Goal: Information Seeking & Learning: Learn about a topic

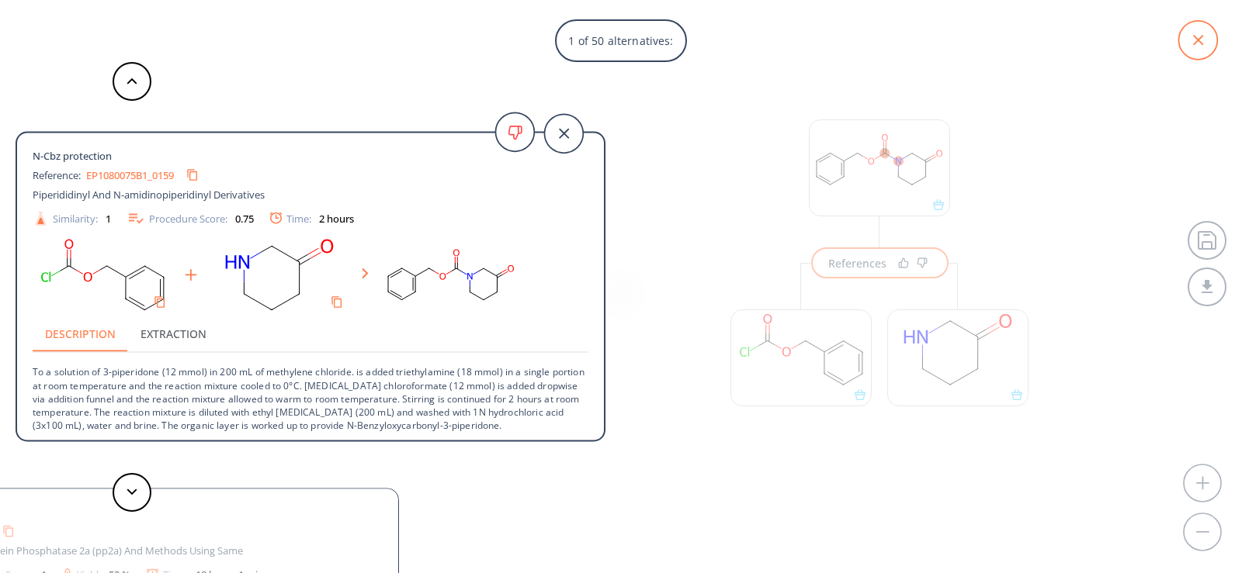
scroll to position [2, 0]
click at [1201, 44] on icon at bounding box center [1198, 40] width 10 height 10
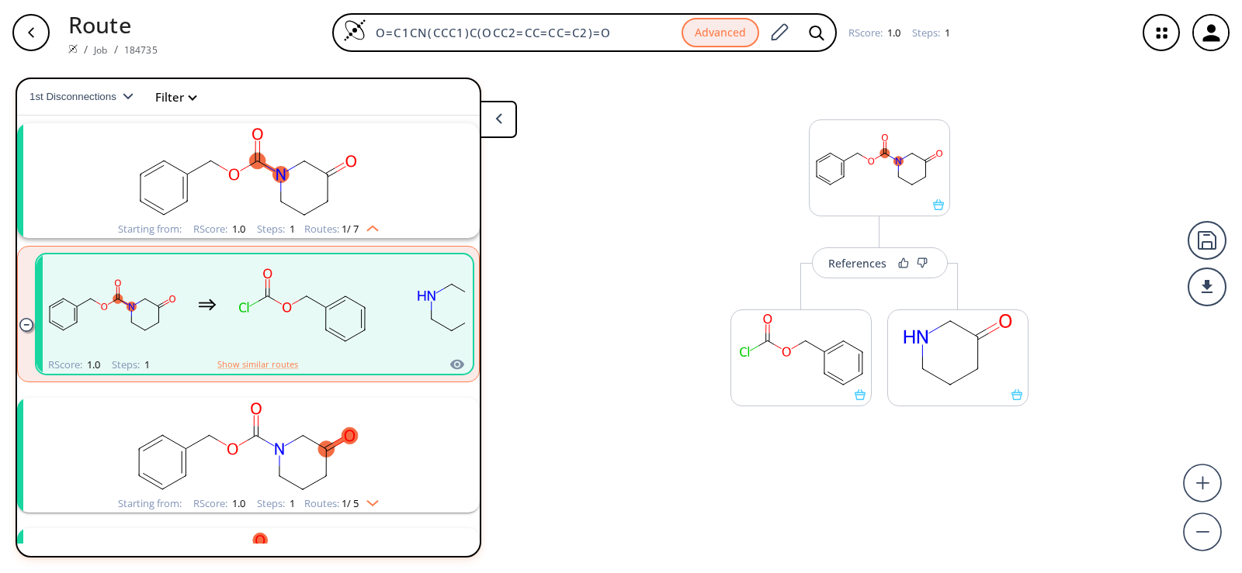
drag, startPoint x: 633, startPoint y: 29, endPoint x: 0, endPoint y: 16, distance: 633.4
click at [0, 16] on div "Route / Job / 184735 O=C1CN(CCC1)C(OCC2=CC=CC=C2)=O Advanced RScore : 1.0 Steps…" at bounding box center [621, 32] width 1242 height 65
paste input "NC1C(C)"
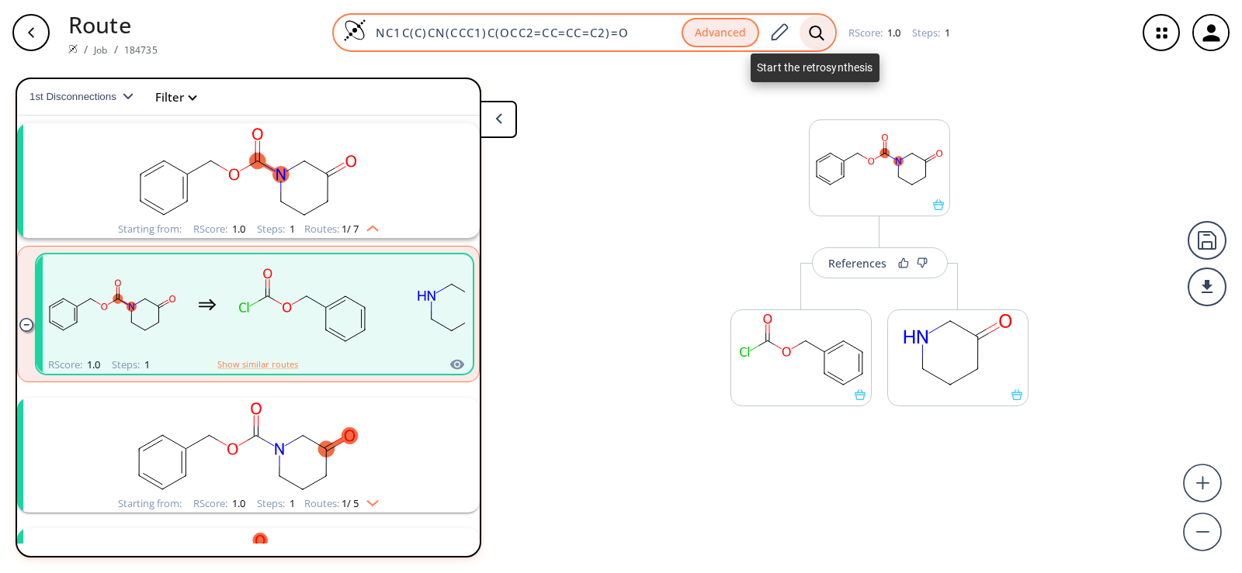
type input "NC1C(C)CN(CCC1)C(OCC2=CC=CC=C2)=O"
click at [810, 30] on icon at bounding box center [817, 33] width 16 height 16
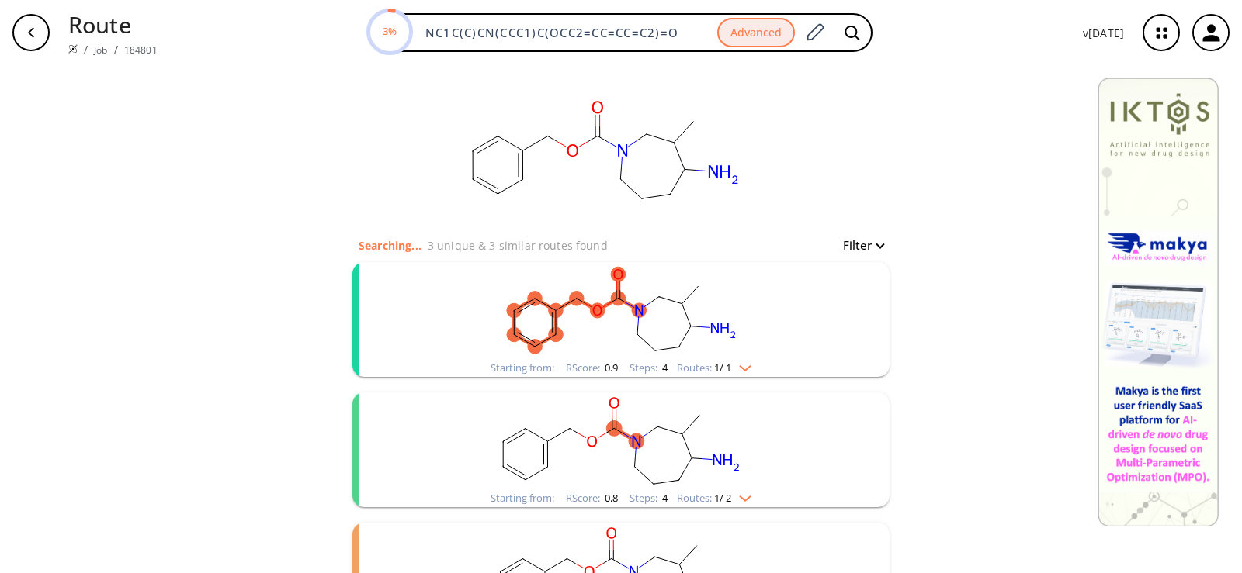
click at [579, 327] on rect "clusters" at bounding box center [621, 310] width 404 height 97
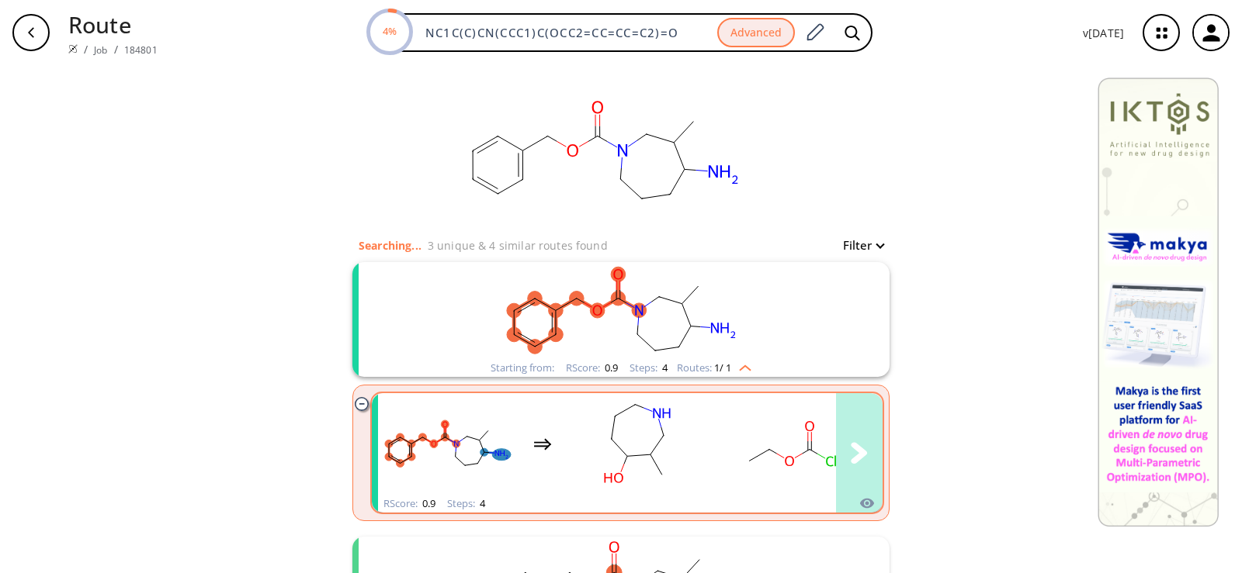
scroll to position [155, 0]
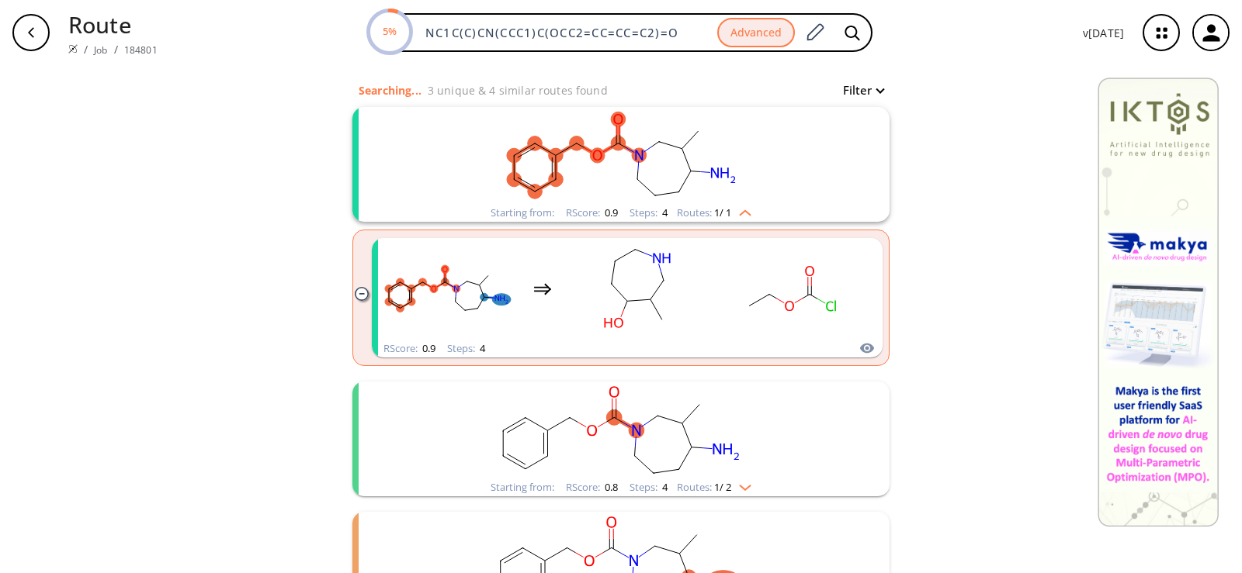
click at [697, 407] on rect "clusters" at bounding box center [621, 430] width 404 height 97
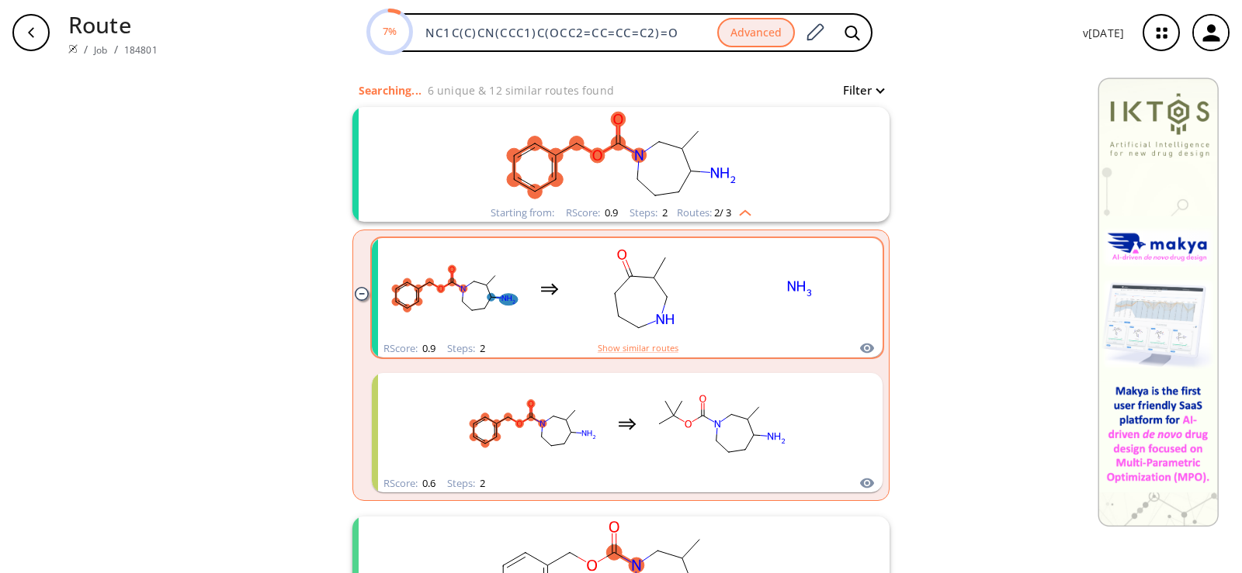
click at [651, 287] on rect "clusters" at bounding box center [644, 289] width 140 height 97
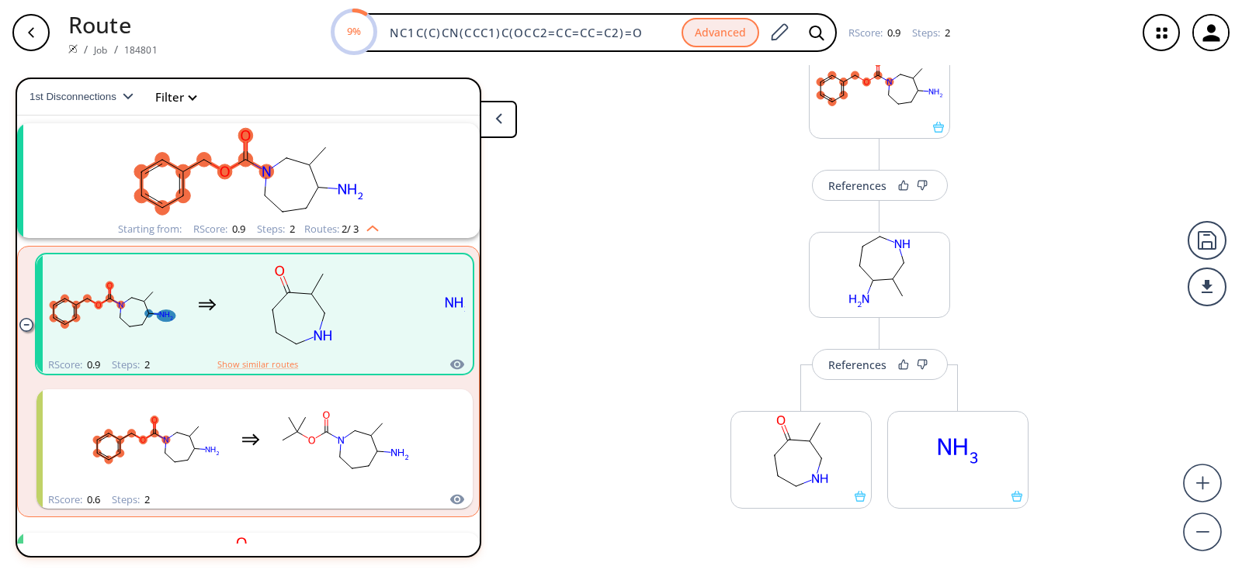
scroll to position [119, 0]
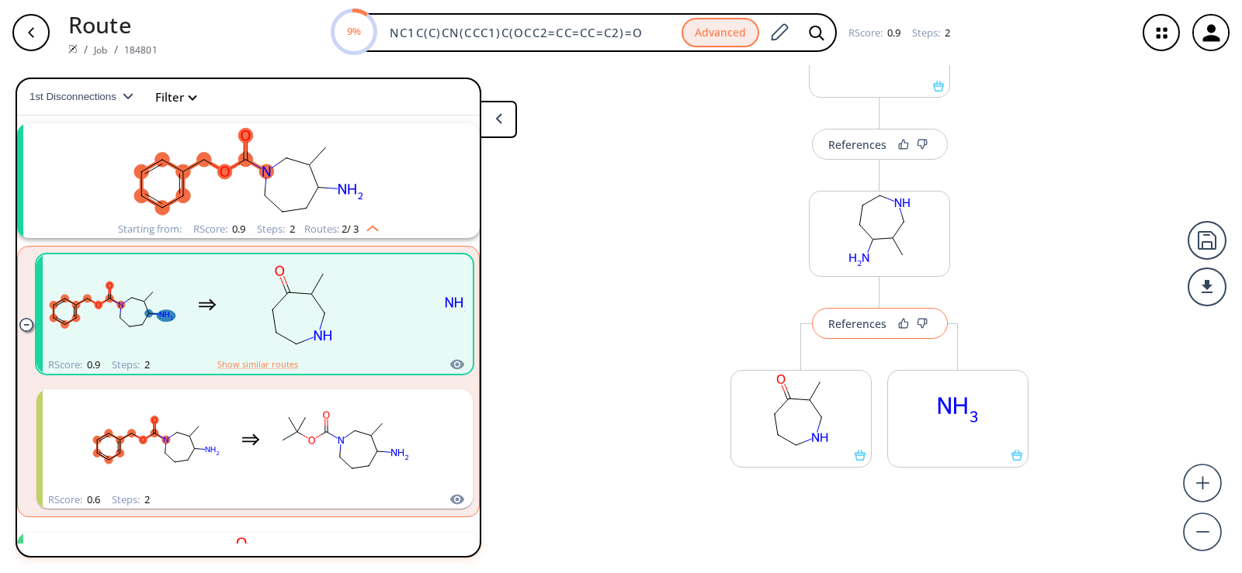
click at [830, 329] on div "References" at bounding box center [857, 324] width 58 height 10
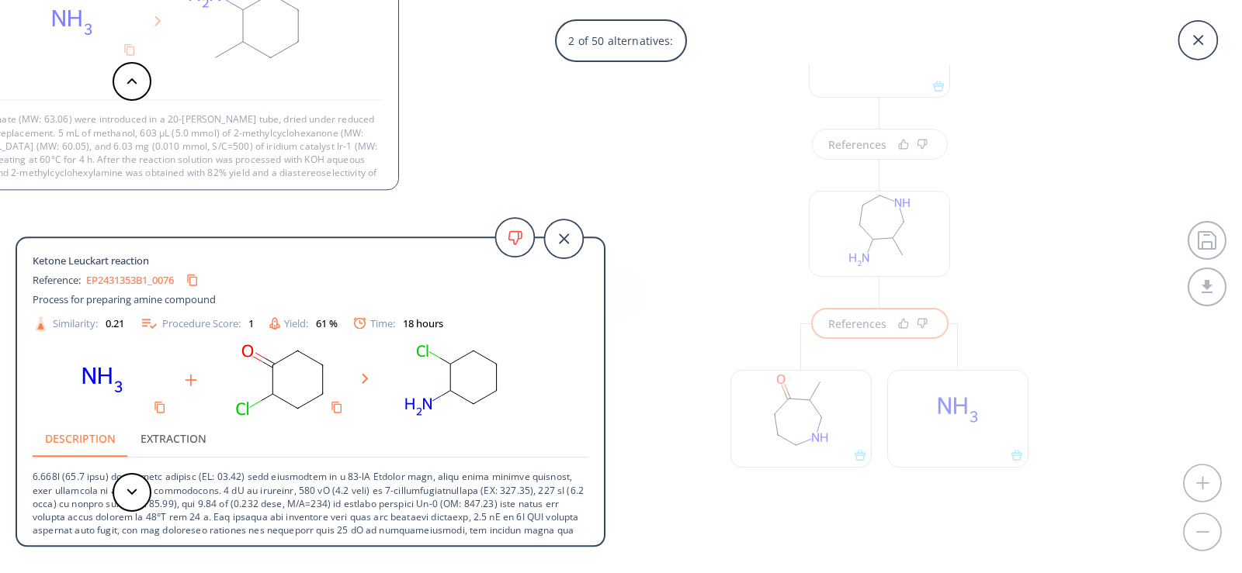
scroll to position [16, 0]
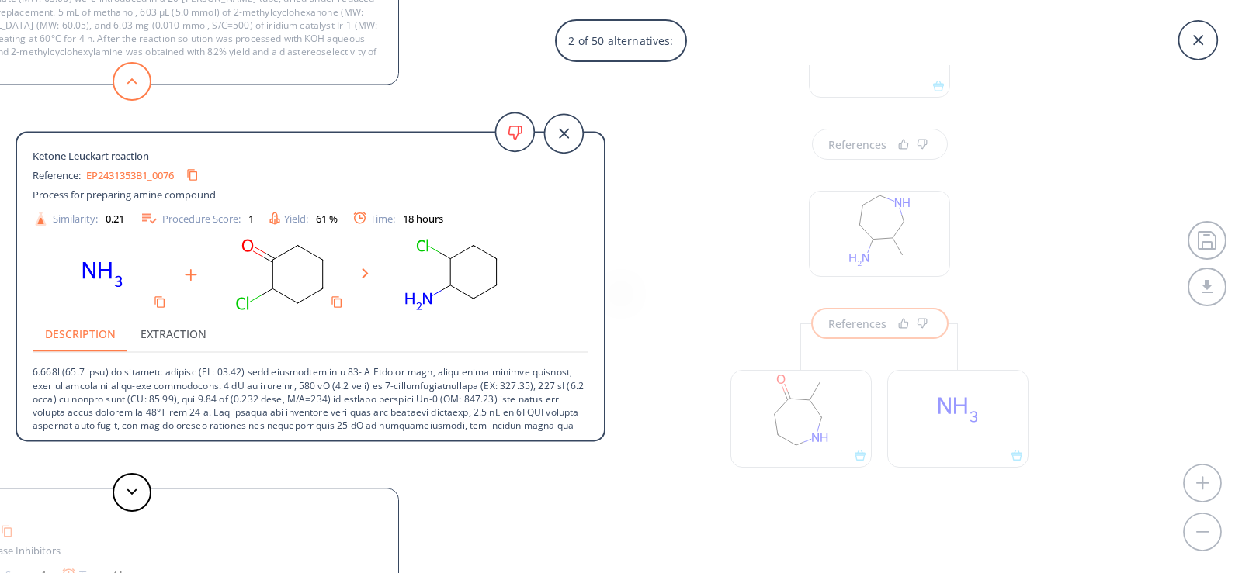
click at [123, 84] on button at bounding box center [132, 81] width 39 height 39
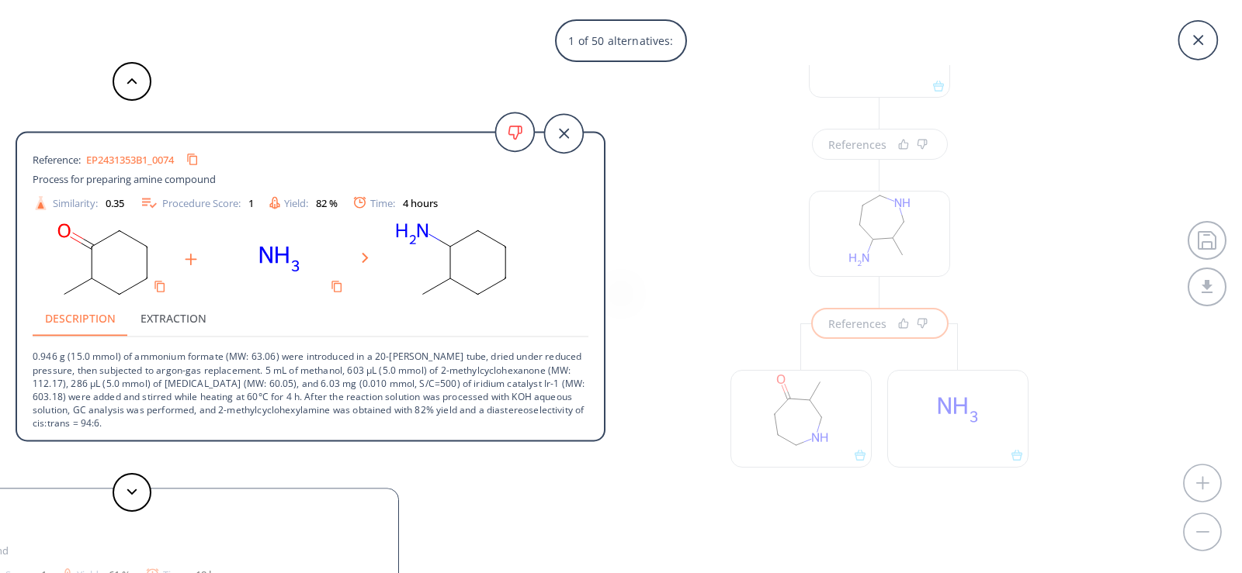
click at [691, 271] on div "1 of 50 alternatives: Ketone Leuckart reaction Reference: EP2431353B1_0074 Proc…" at bounding box center [621, 286] width 1242 height 573
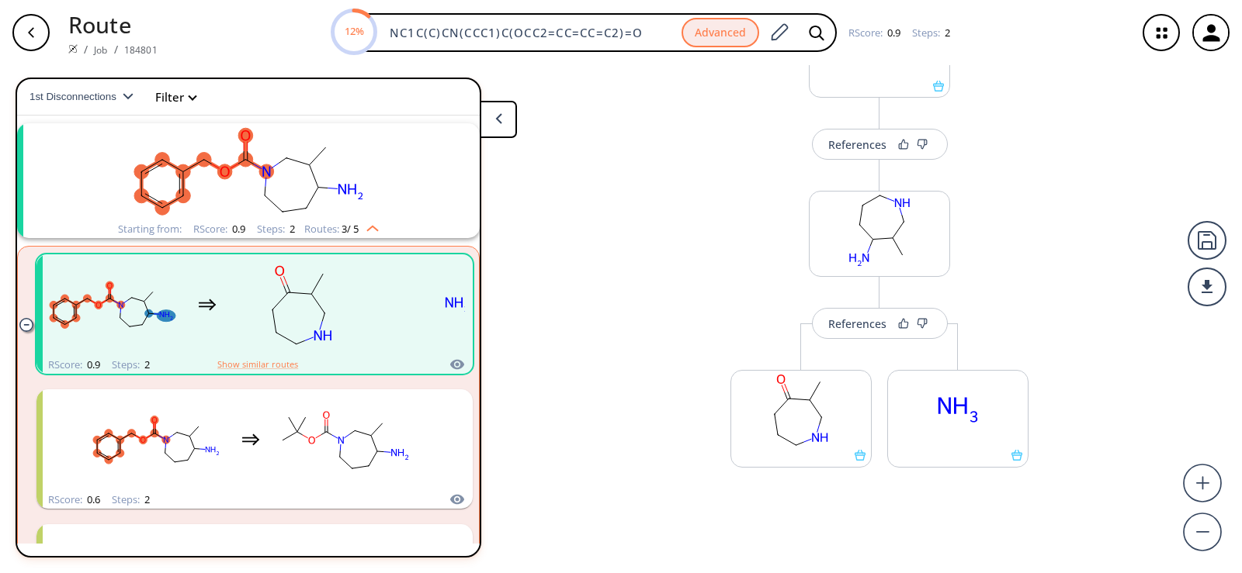
click at [31, 35] on icon "button" at bounding box center [31, 32] width 6 height 10
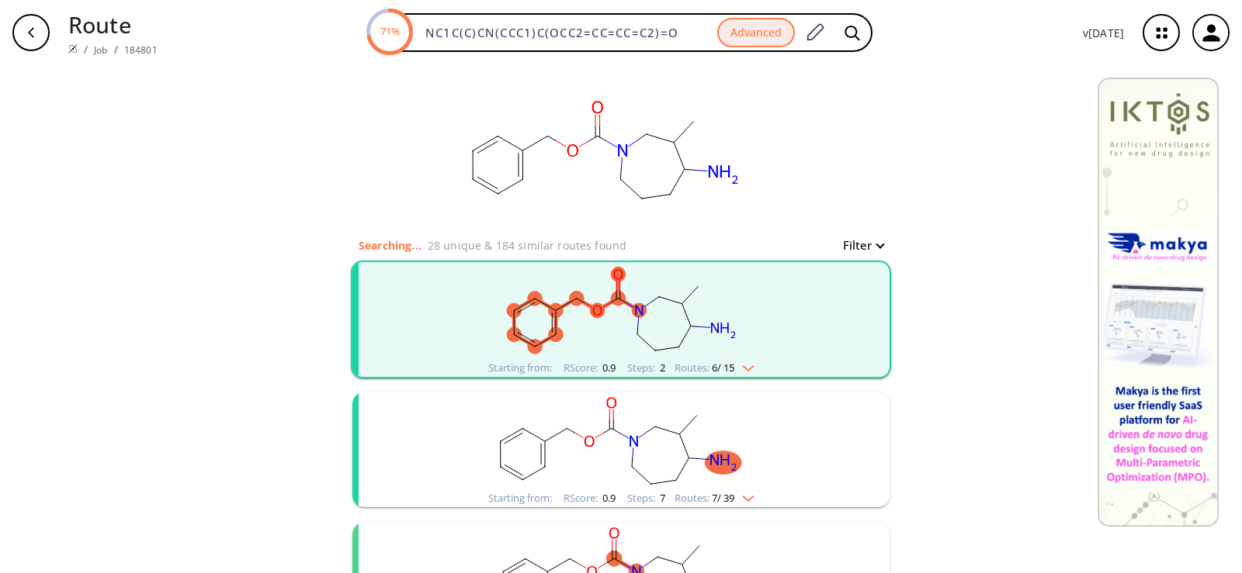
click at [609, 327] on rect "clusters" at bounding box center [621, 310] width 404 height 97
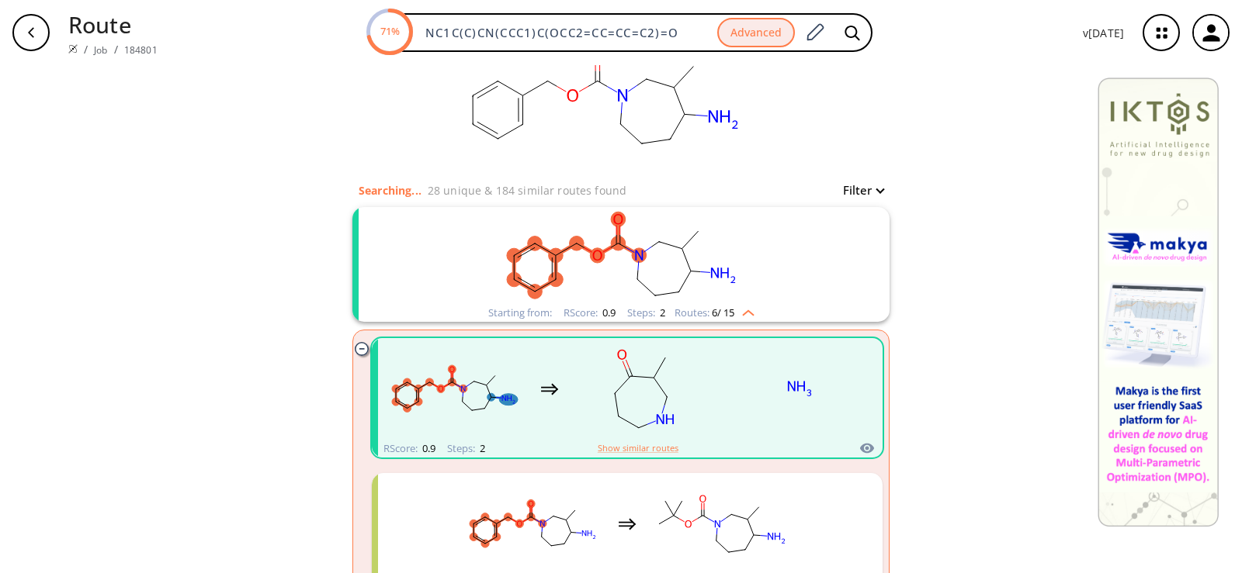
scroll to position [233, 0]
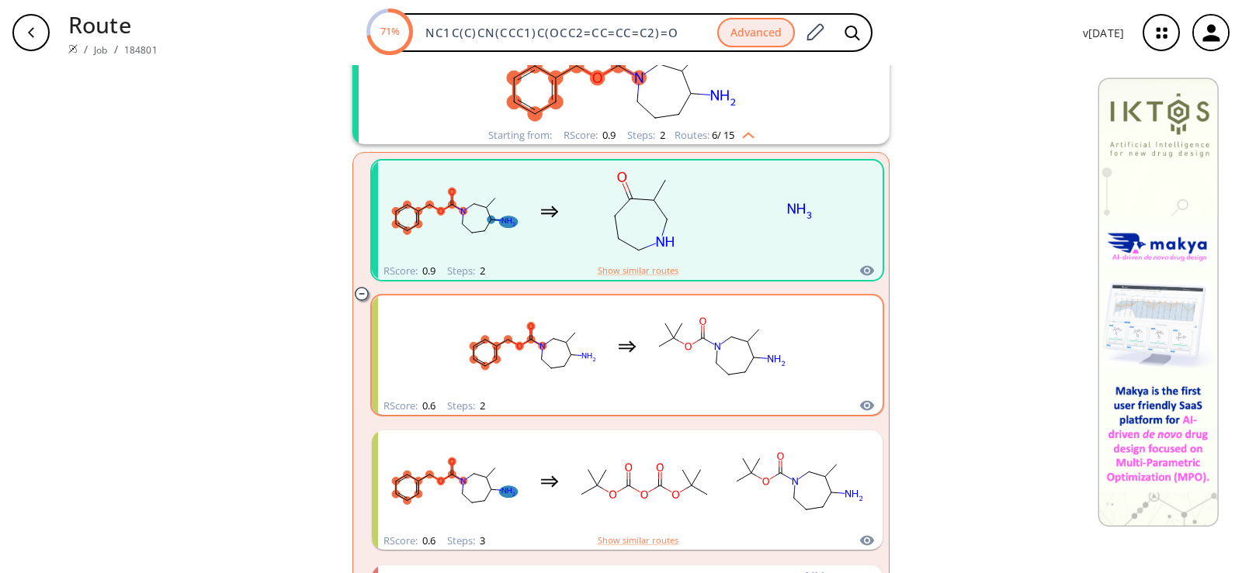
click at [530, 334] on rect "clusters" at bounding box center [533, 346] width 140 height 97
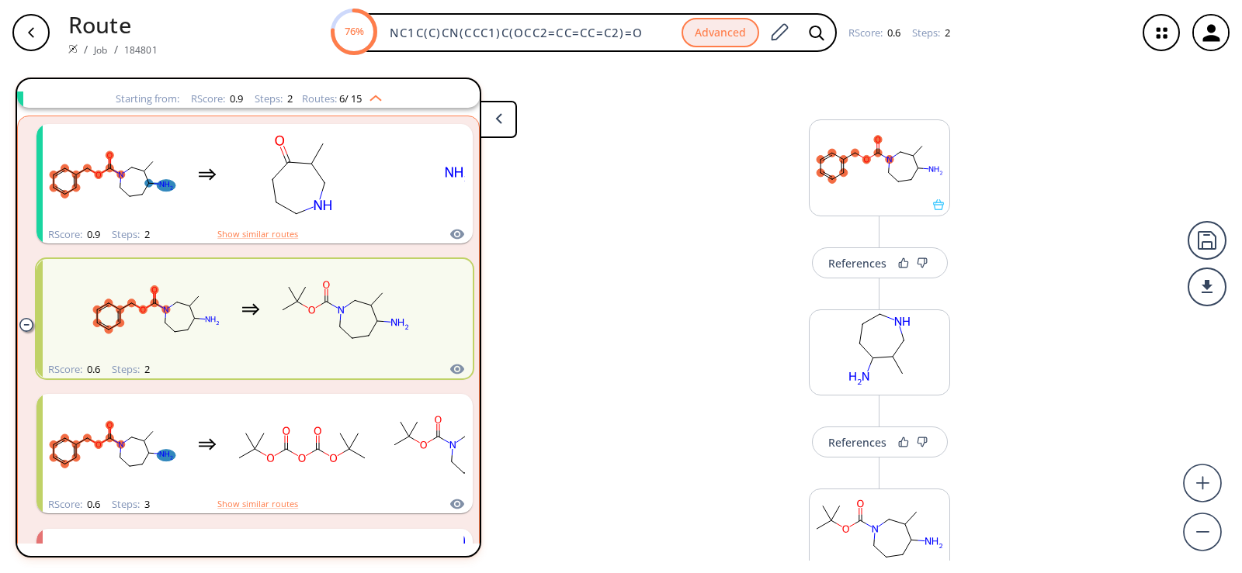
click at [46, 32] on div "button" at bounding box center [30, 32] width 37 height 37
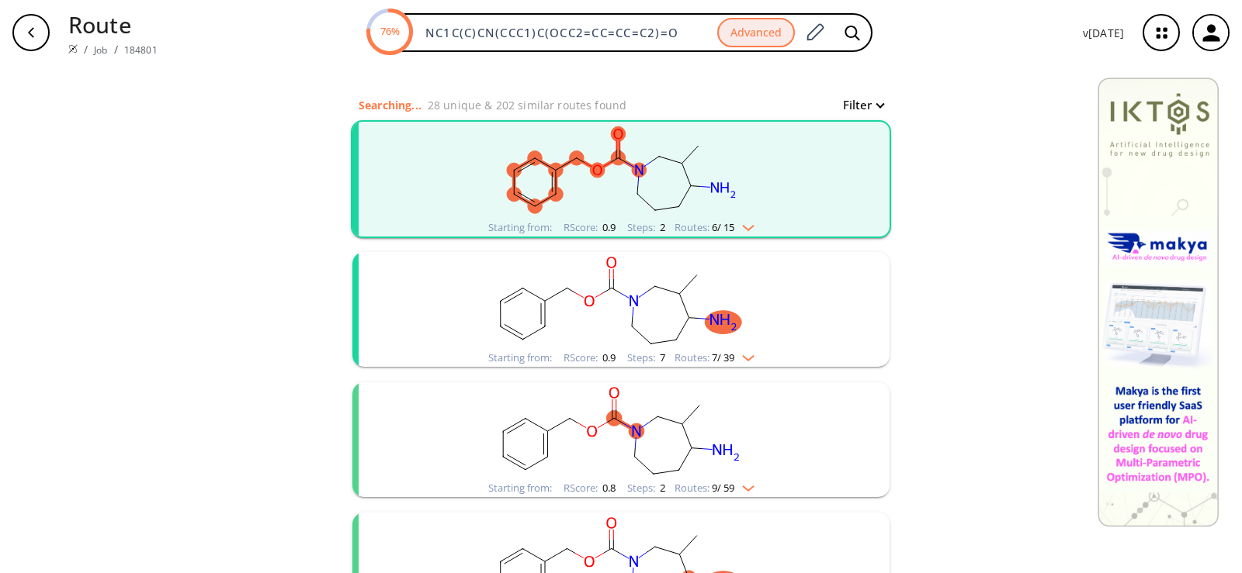
scroll to position [155, 0]
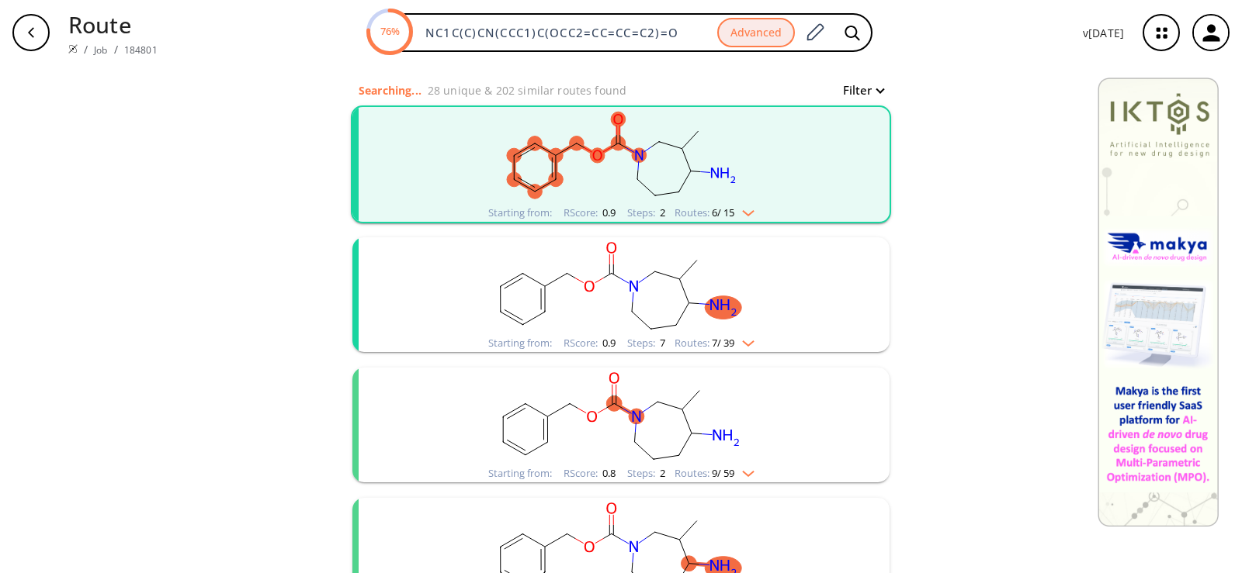
click at [662, 155] on rect "clusters" at bounding box center [621, 155] width 404 height 97
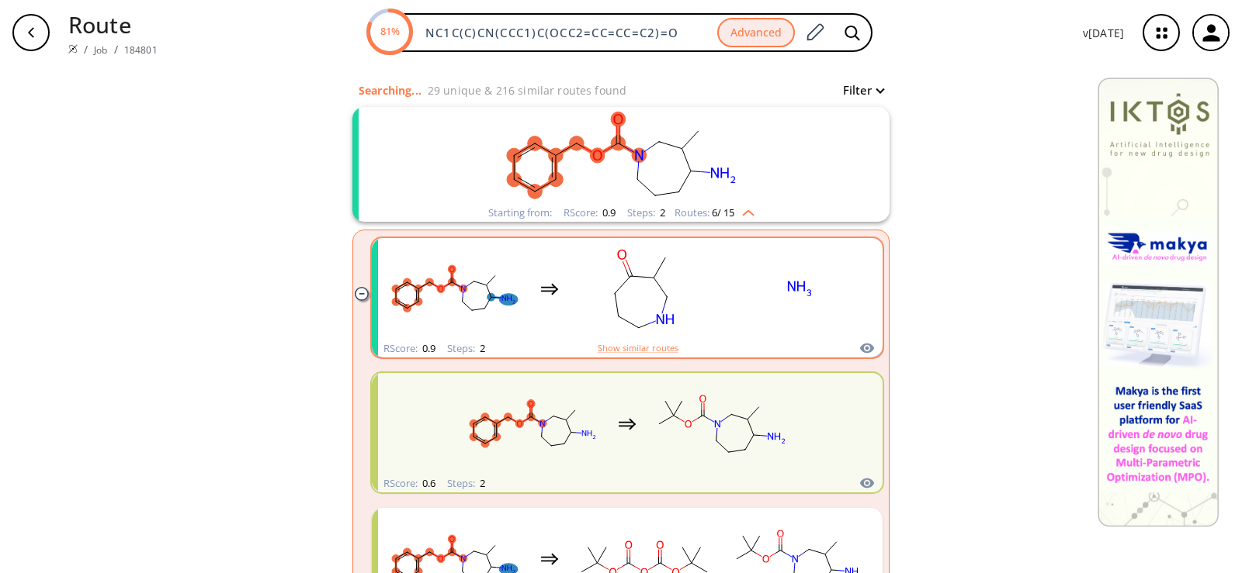
click at [729, 306] on rect "clusters" at bounding box center [799, 289] width 140 height 97
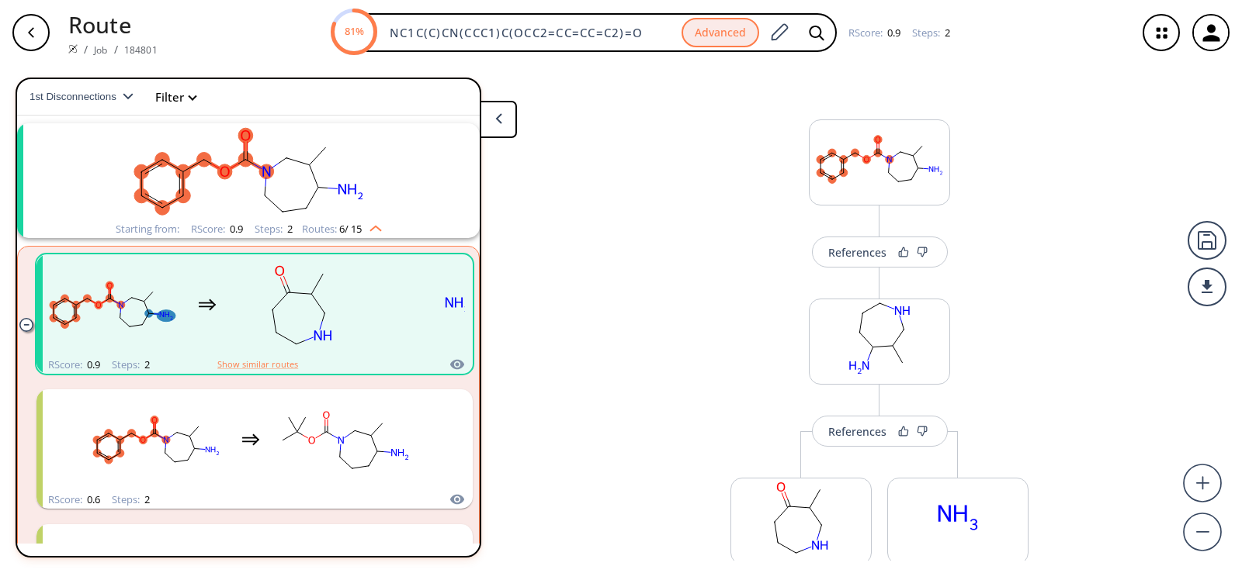
scroll to position [78, 0]
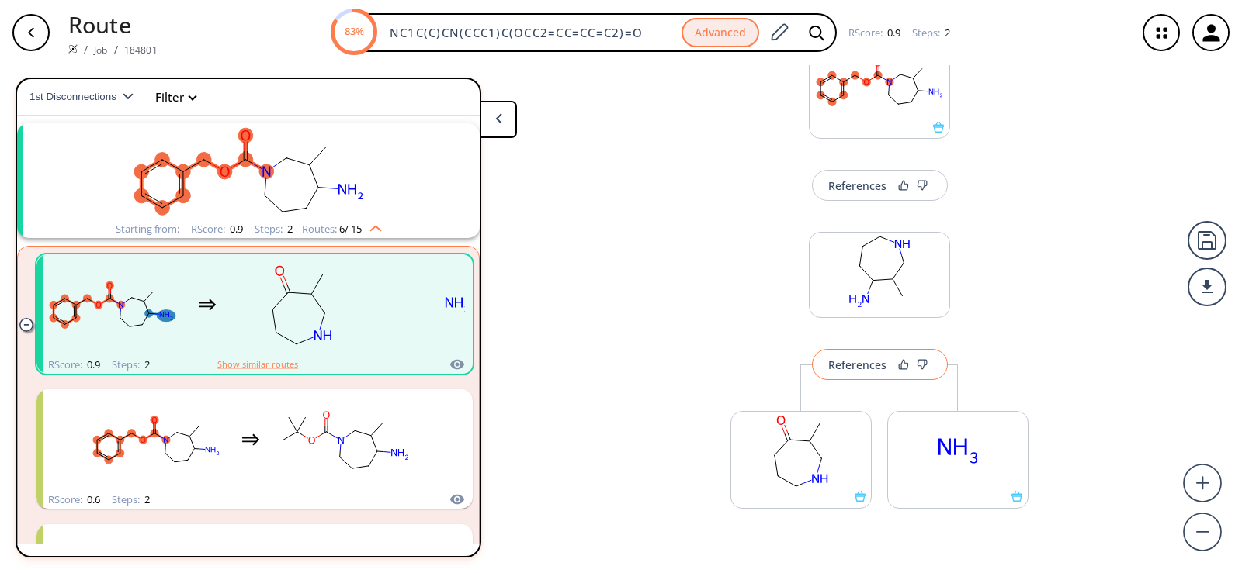
click at [848, 360] on div "References" at bounding box center [857, 365] width 58 height 10
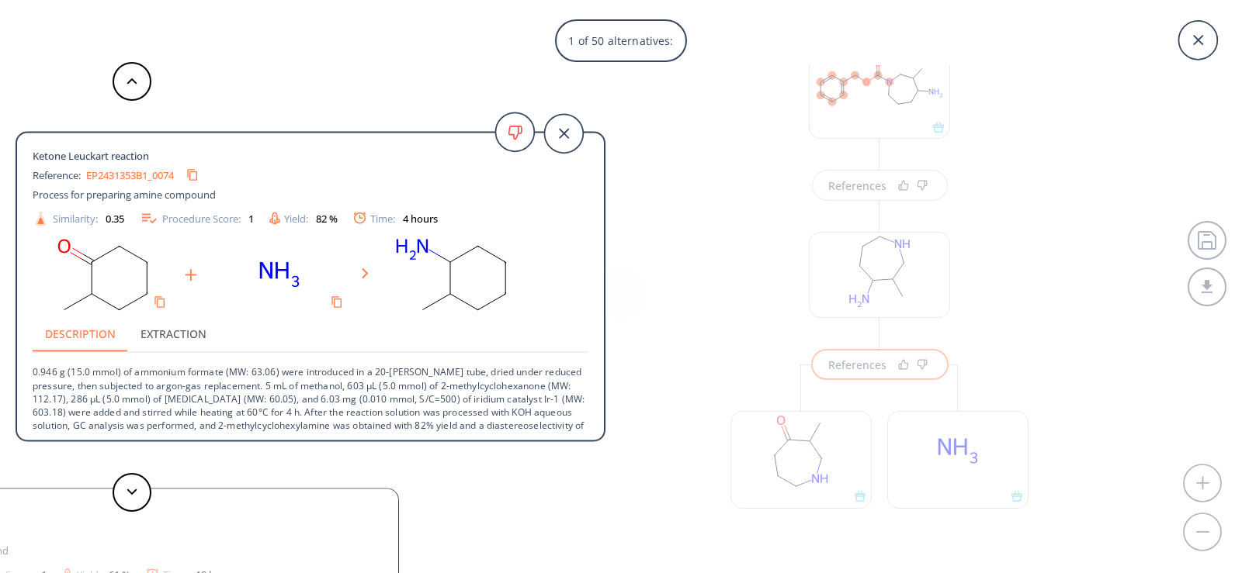
scroll to position [16, 0]
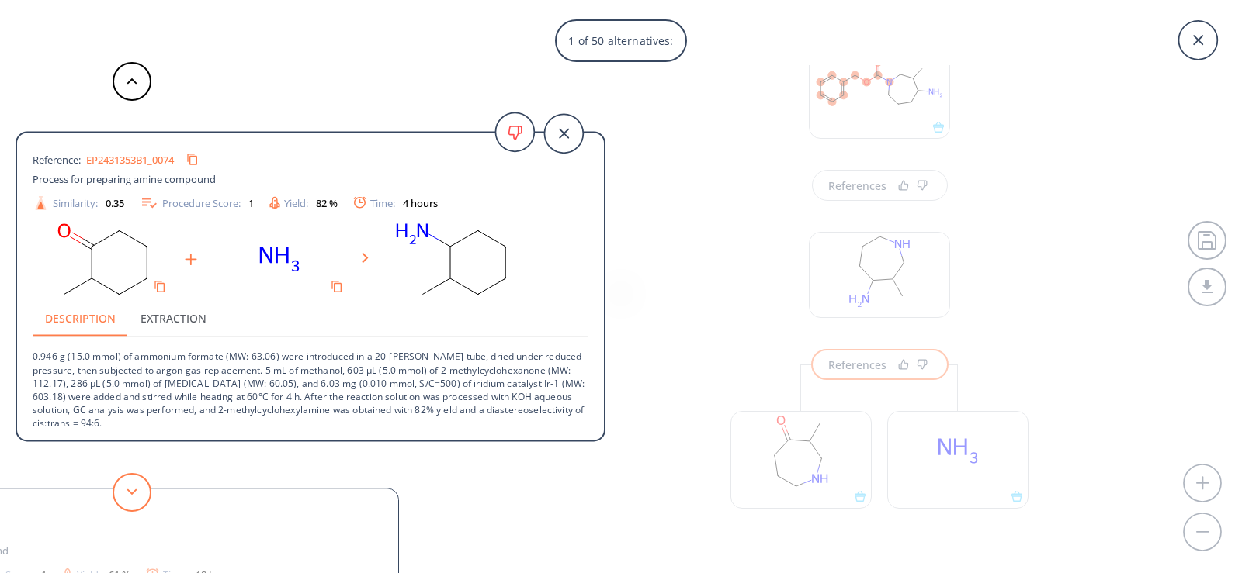
click at [130, 501] on button at bounding box center [132, 492] width 39 height 39
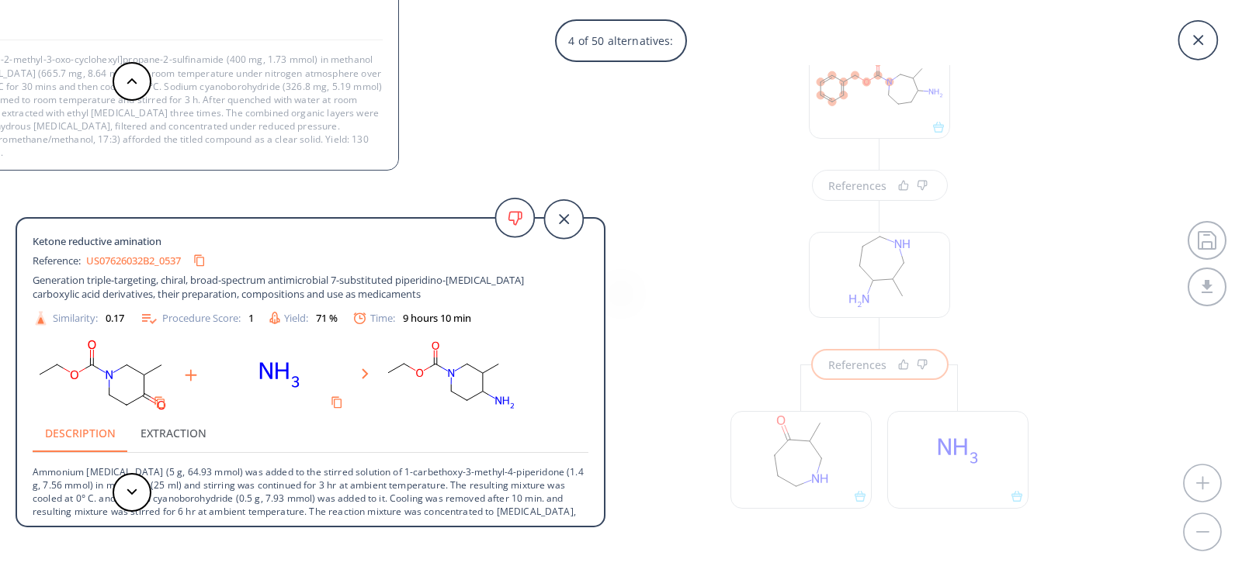
scroll to position [43, 0]
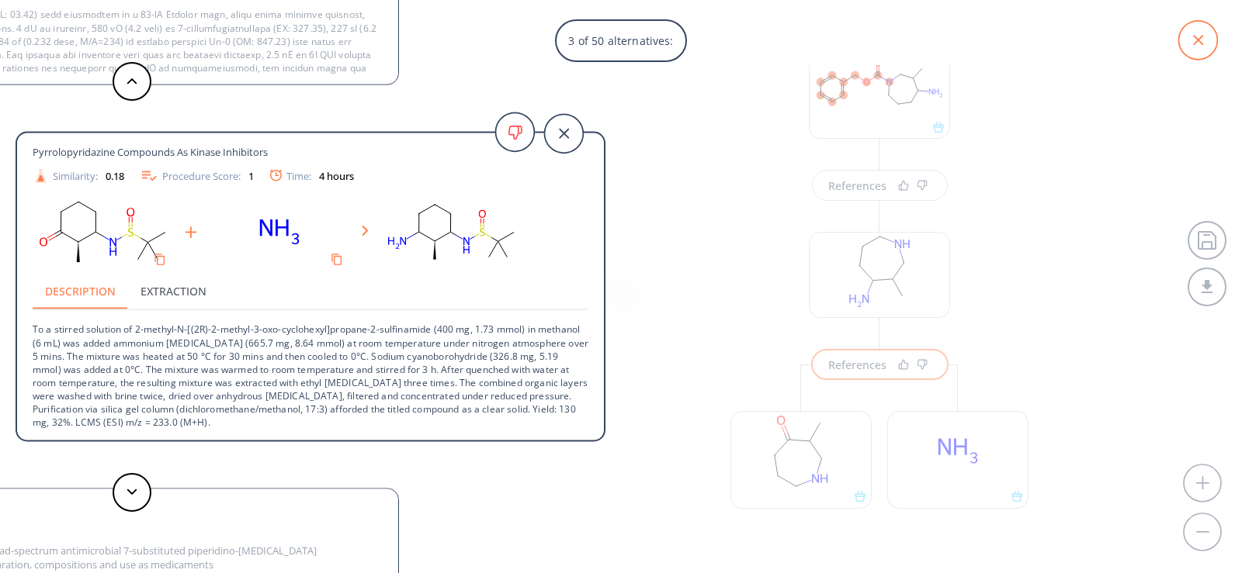
click at [1203, 35] on icon at bounding box center [1197, 40] width 39 height 39
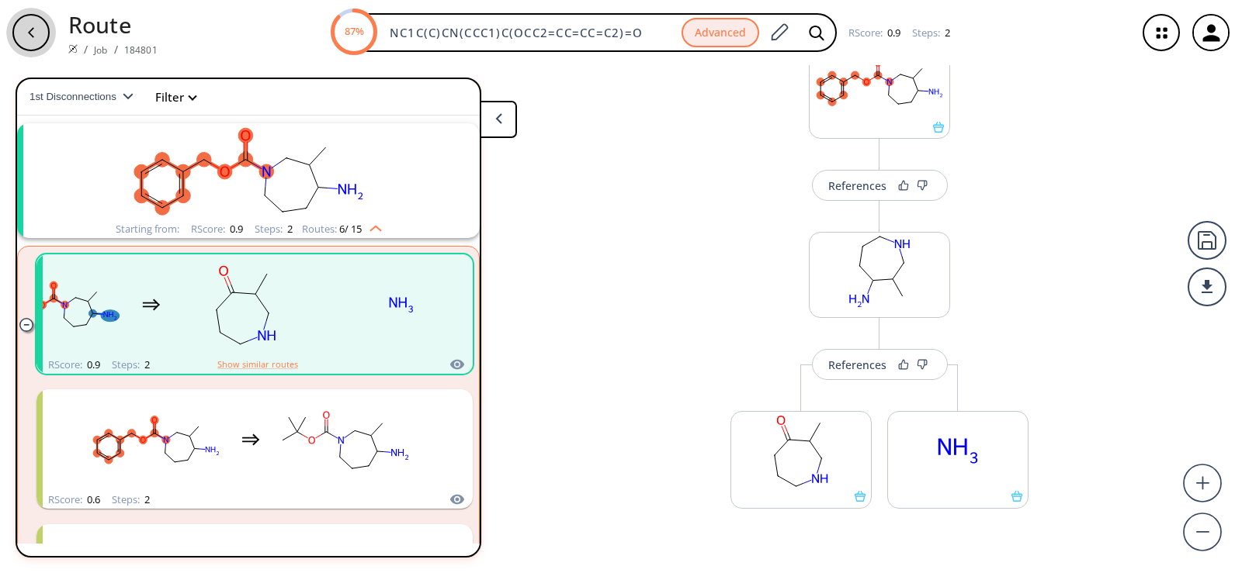
click at [26, 24] on div "button" at bounding box center [30, 32] width 37 height 37
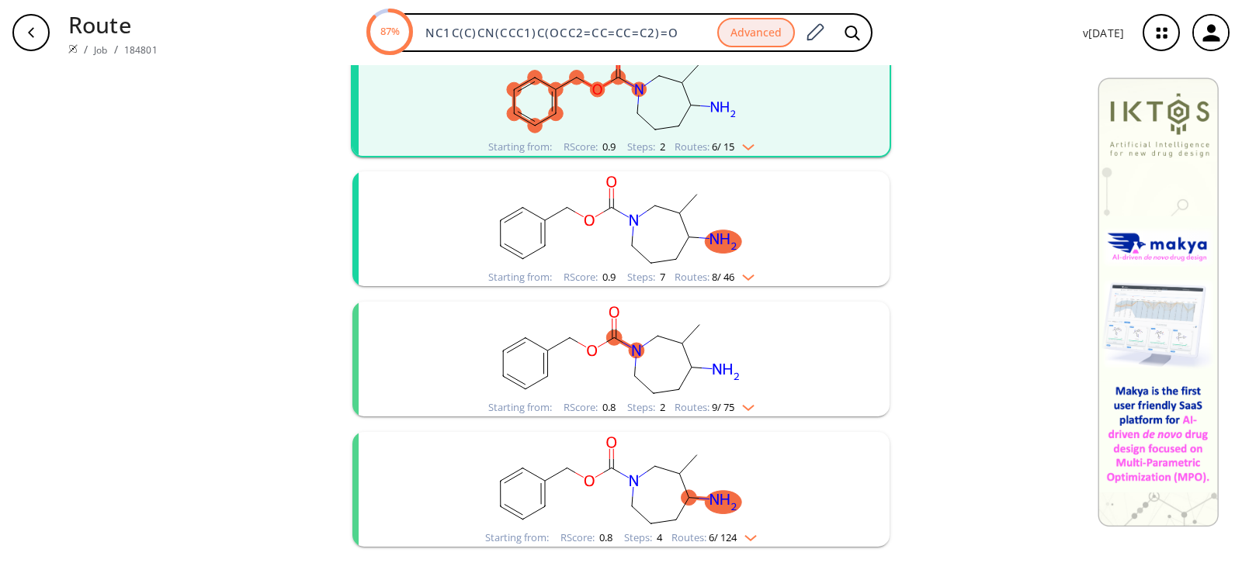
scroll to position [280, 0]
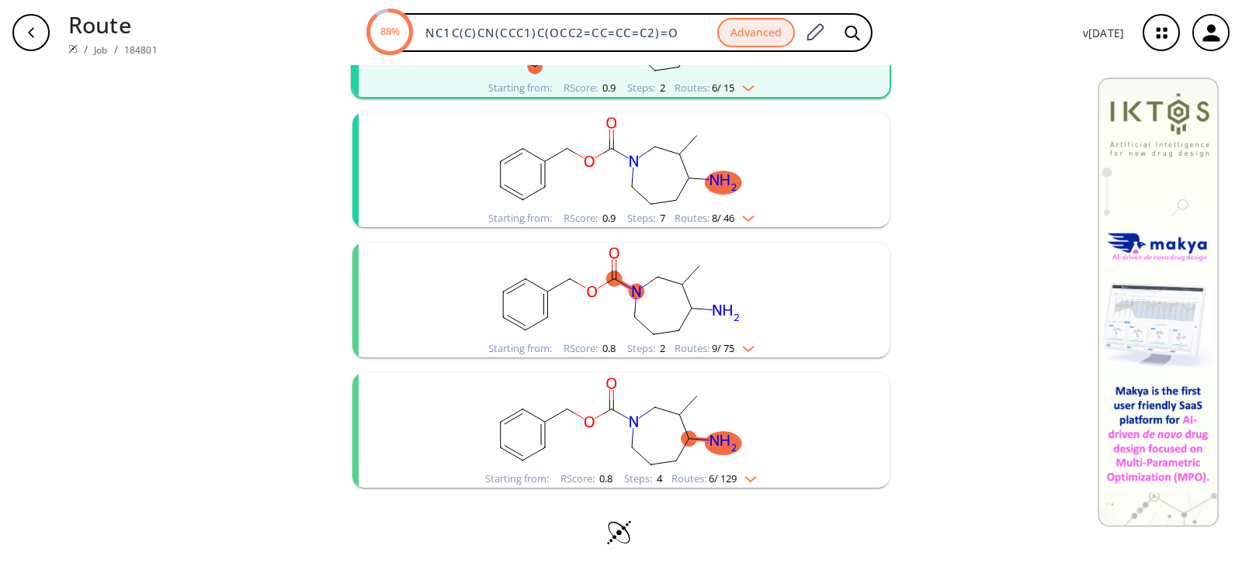
click at [580, 406] on rect "clusters" at bounding box center [621, 421] width 404 height 97
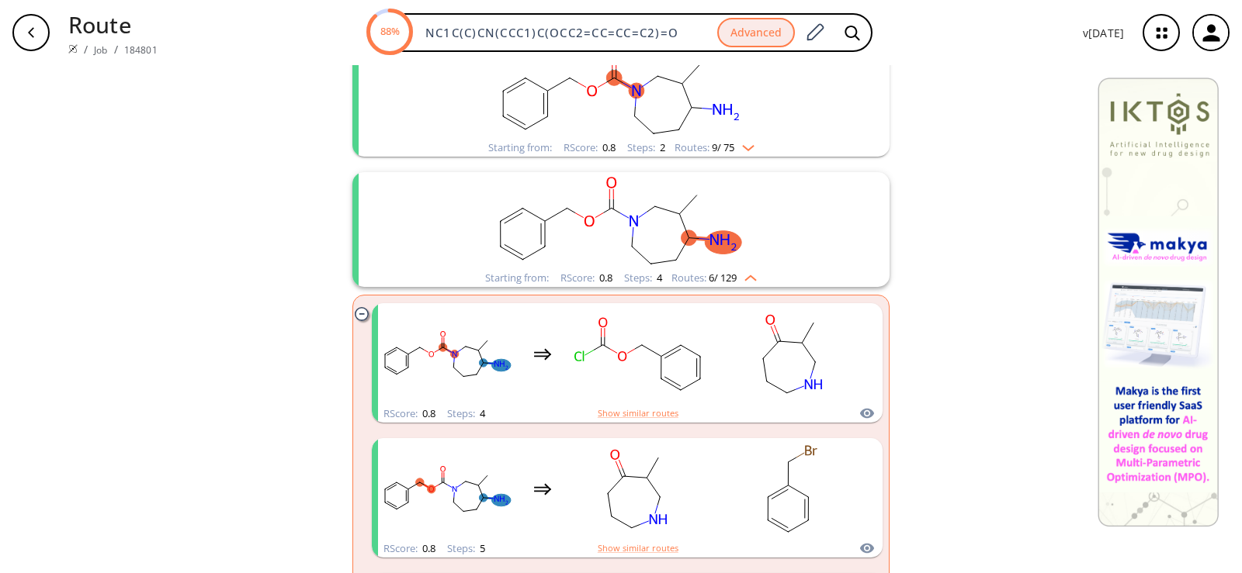
scroll to position [513, 0]
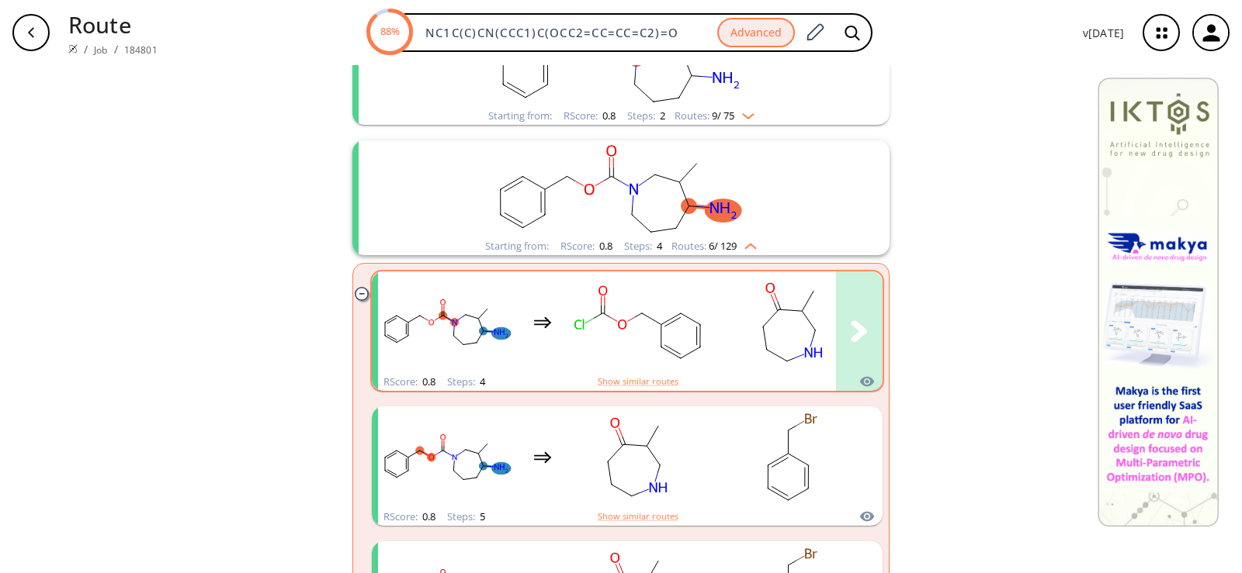
click at [601, 303] on rect "clusters" at bounding box center [637, 322] width 140 height 97
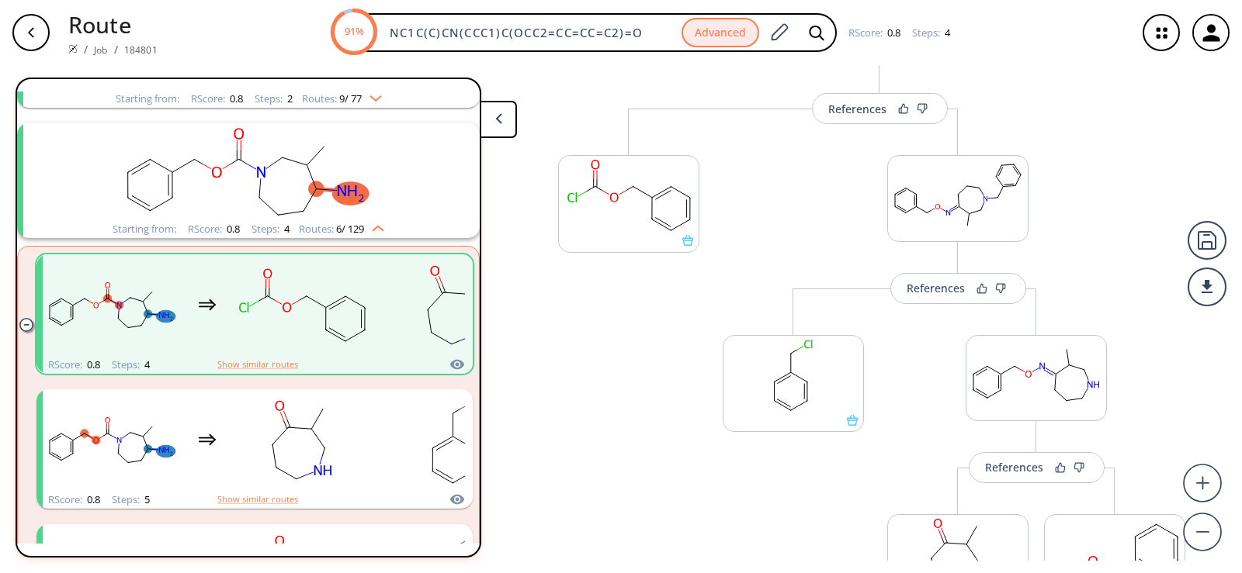
scroll to position [307, 0]
